Goal: Navigation & Orientation: Find specific page/section

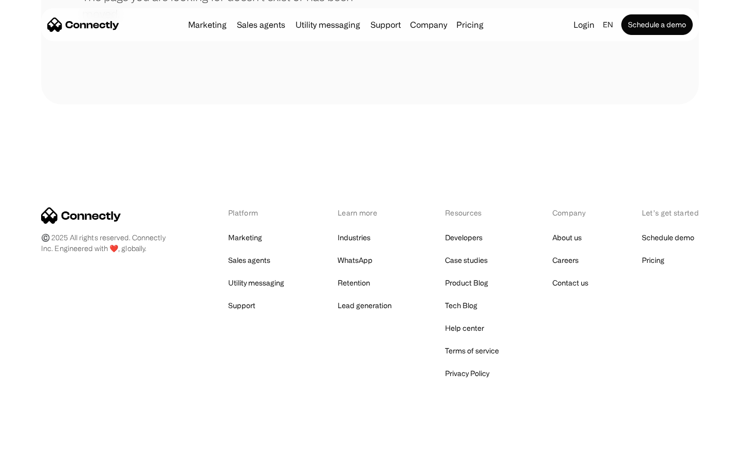
scroll to position [188, 0]
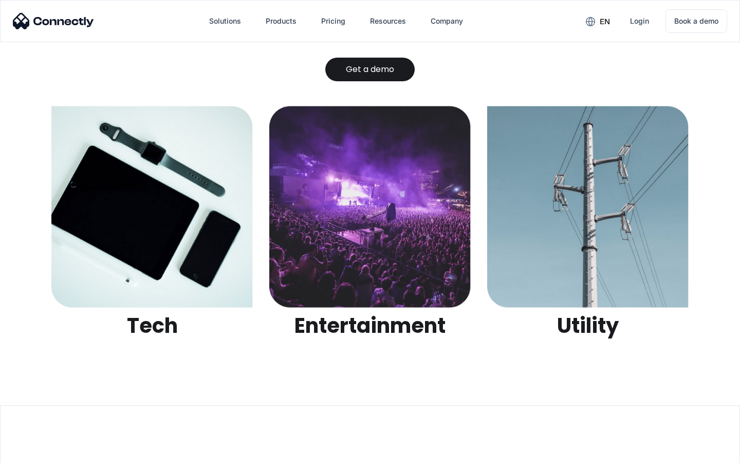
scroll to position [3244, 0]
